Goal: Find specific page/section

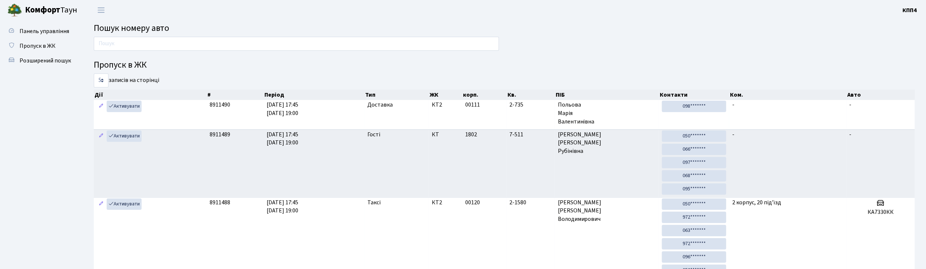
drag, startPoint x: 0, startPoint y: 0, endPoint x: 154, endPoint y: 46, distance: 160.5
click at [154, 46] on input "text" at bounding box center [296, 44] width 405 height 14
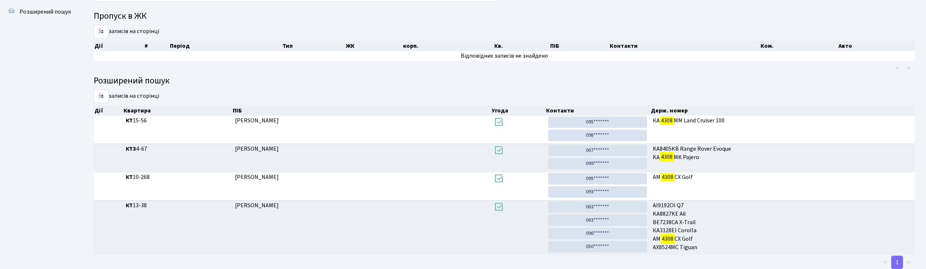
scroll to position [40, 0]
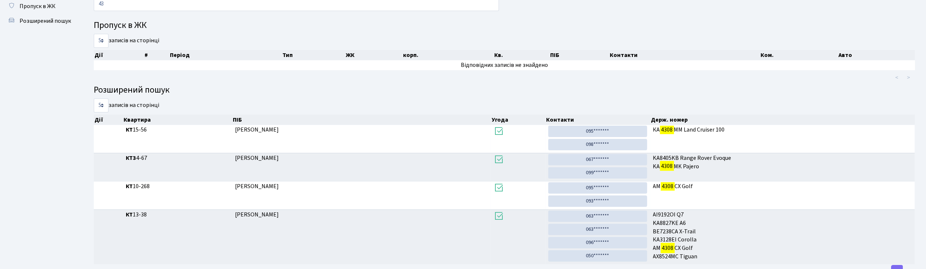
type input "4"
